Goal: Information Seeking & Learning: Learn about a topic

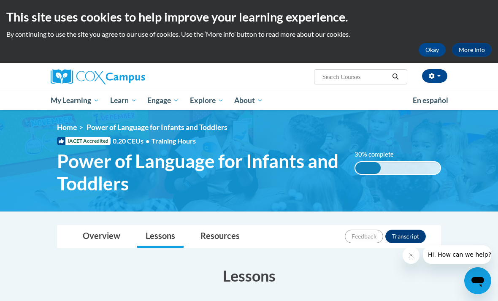
click at [0, 0] on span "My Course Progress" at bounding box center [0, 0] width 0 height 0
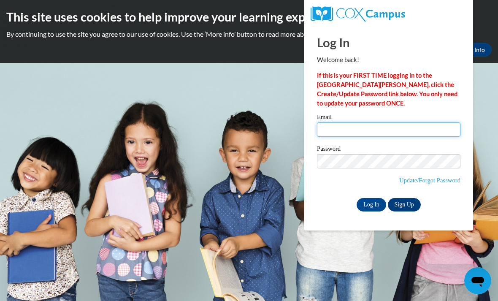
click at [377, 133] on input "Email" at bounding box center [388, 129] width 143 height 14
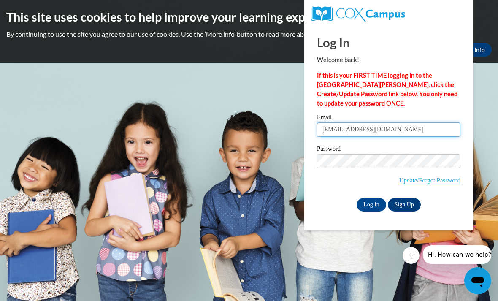
type input "dmccallum@scottdale.org"
click at [373, 204] on input "Log In" at bounding box center [372, 205] width 30 height 14
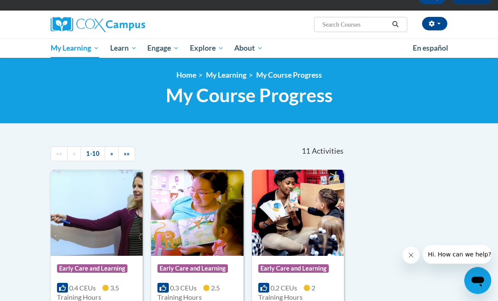
scroll to position [53, 0]
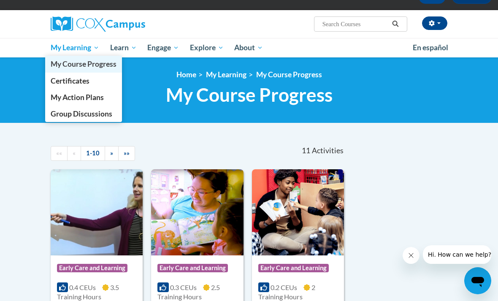
click at [57, 65] on span "My Course Progress" at bounding box center [84, 64] width 66 height 9
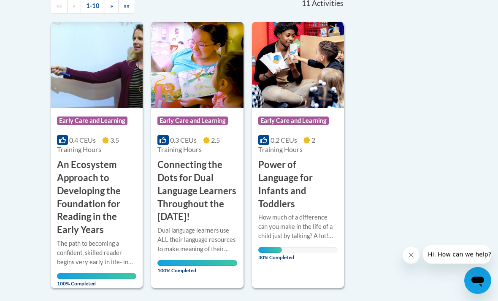
scroll to position [203, 0]
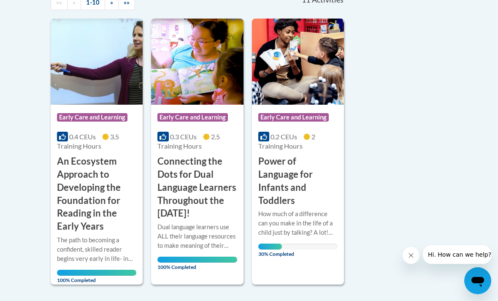
click at [298, 209] on div "How much of a difference can you make in the life of a child just by talking? A…" at bounding box center [297, 223] width 79 height 28
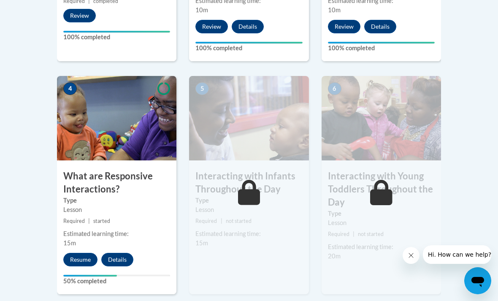
scroll to position [476, 0]
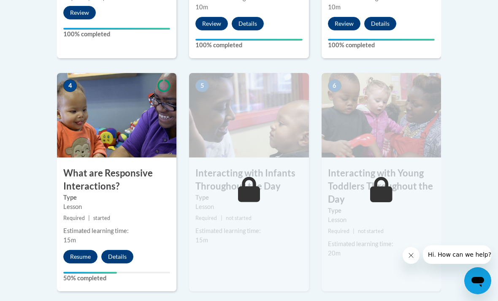
click at [95, 180] on h3 "What are Responsive Interactions?" at bounding box center [116, 180] width 119 height 26
click at [113, 177] on h3 "What are Responsive Interactions?" at bounding box center [116, 180] width 119 height 26
click at [74, 255] on button "Resume" at bounding box center [80, 257] width 34 height 14
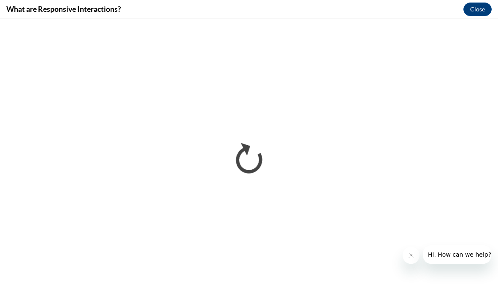
scroll to position [0, 0]
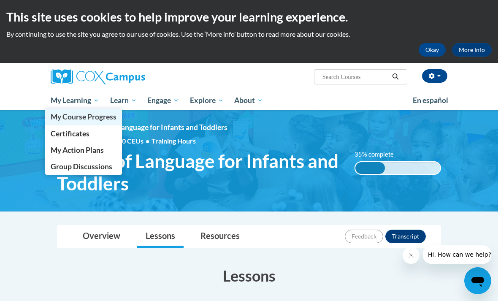
click at [106, 121] on span "My Course Progress" at bounding box center [84, 116] width 66 height 9
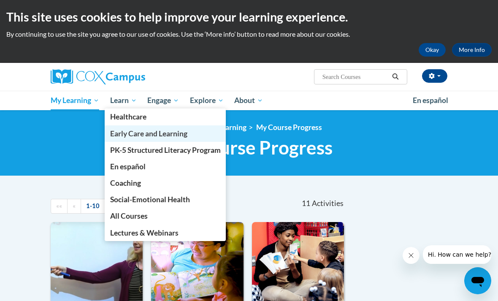
click at [186, 134] on span "Early Care and Learning" at bounding box center [148, 133] width 77 height 9
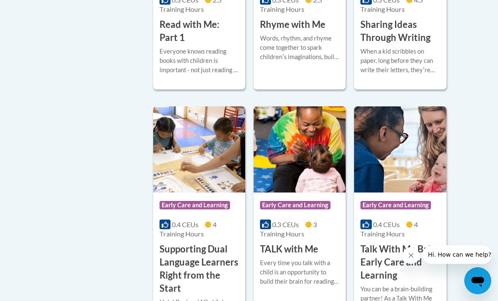
scroll to position [1242, 0]
click at [317, 62] on div "Words, rhythm, and rhyme come together to spark childrenʹs imaginations, build …" at bounding box center [299, 48] width 79 height 28
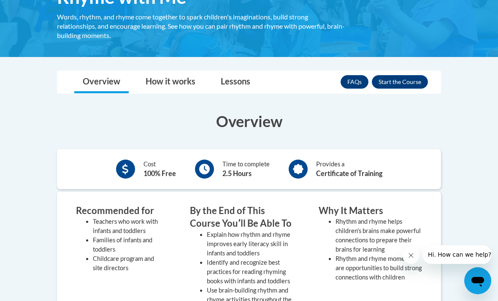
scroll to position [162, 0]
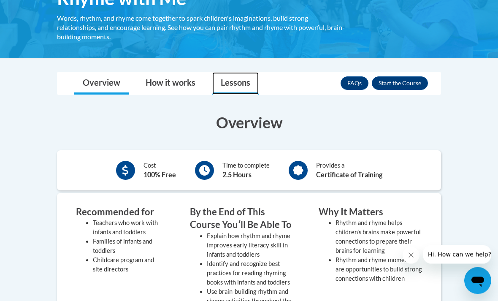
click at [244, 87] on link "Lessons" at bounding box center [235, 84] width 46 height 22
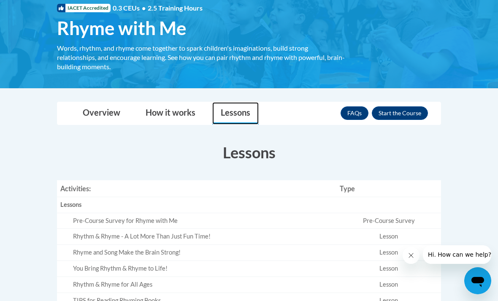
scroll to position [78, 0]
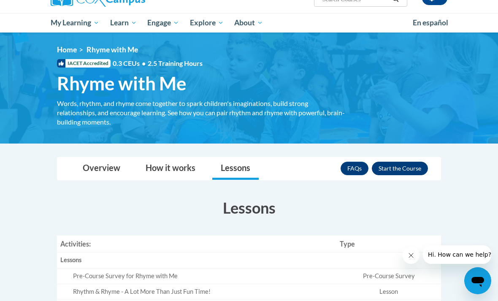
click at [411, 168] on button "Enroll" at bounding box center [400, 169] width 56 height 14
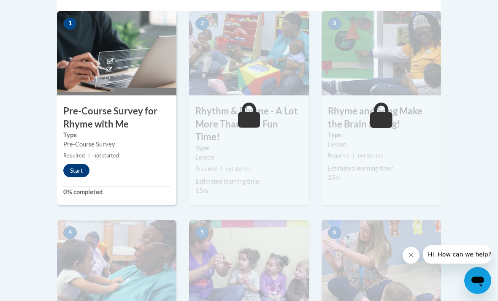
scroll to position [261, 0]
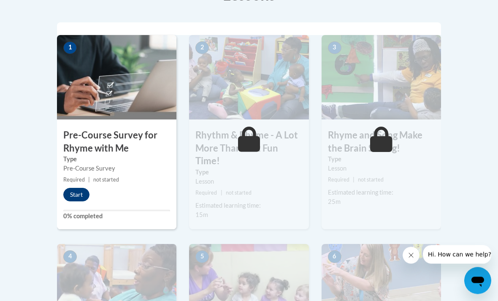
click at [78, 188] on button "Start" at bounding box center [76, 195] width 26 height 14
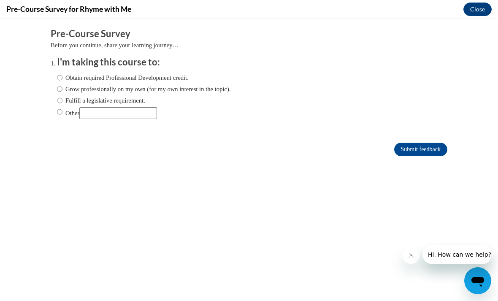
scroll to position [0, 0]
click at [60, 86] on input "Grow professionally on my own (for my own interest in the topic)." at bounding box center [59, 88] width 5 height 9
radio input "true"
click at [430, 155] on input "Submit feedback" at bounding box center [420, 150] width 53 height 14
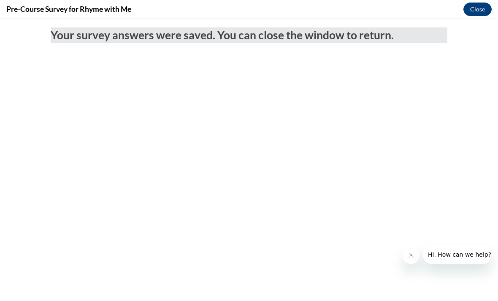
click at [483, 11] on button "Close" at bounding box center [477, 10] width 28 height 14
